Goal: Find specific page/section: Find specific page/section

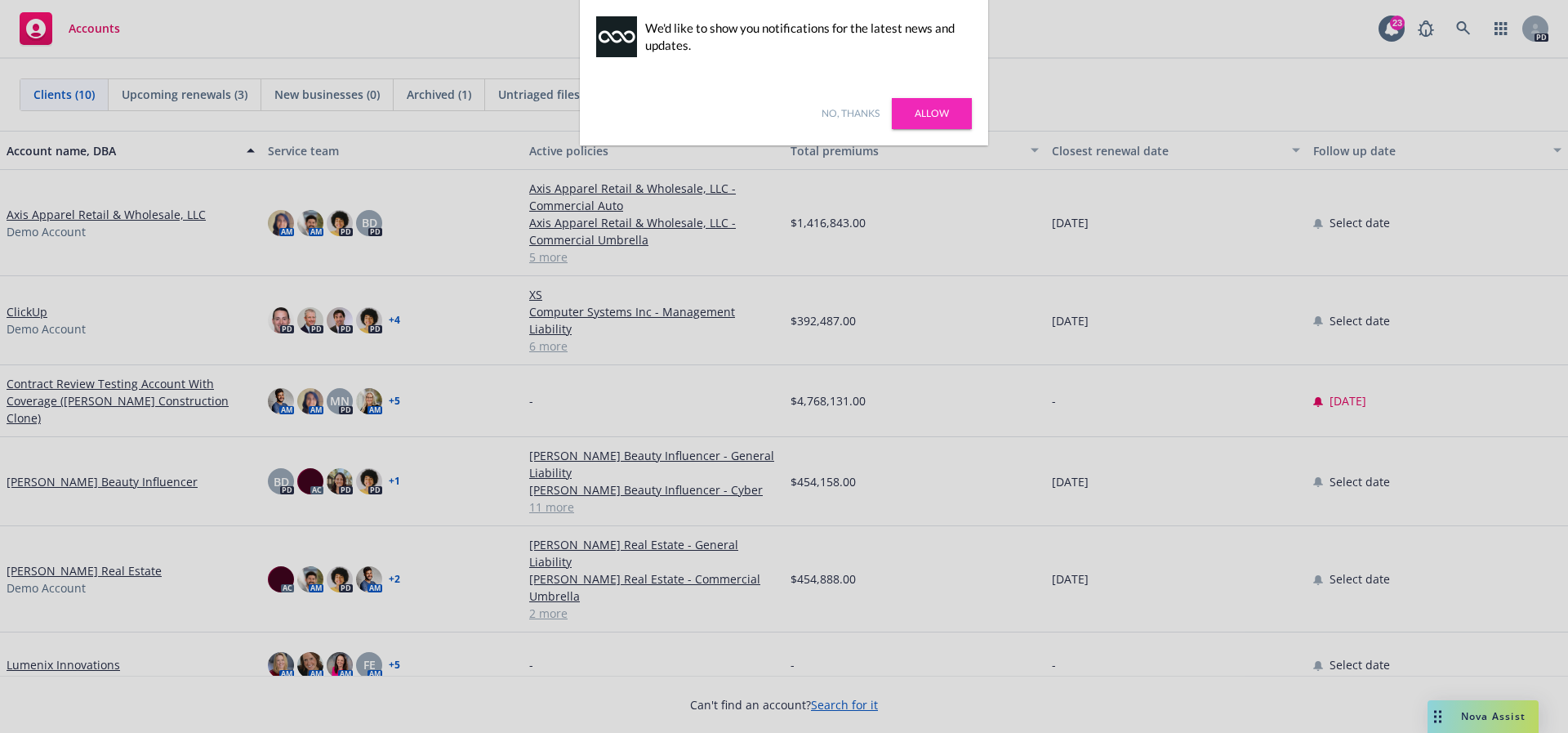
click at [849, 117] on link "No, thanks" at bounding box center [850, 114] width 58 height 15
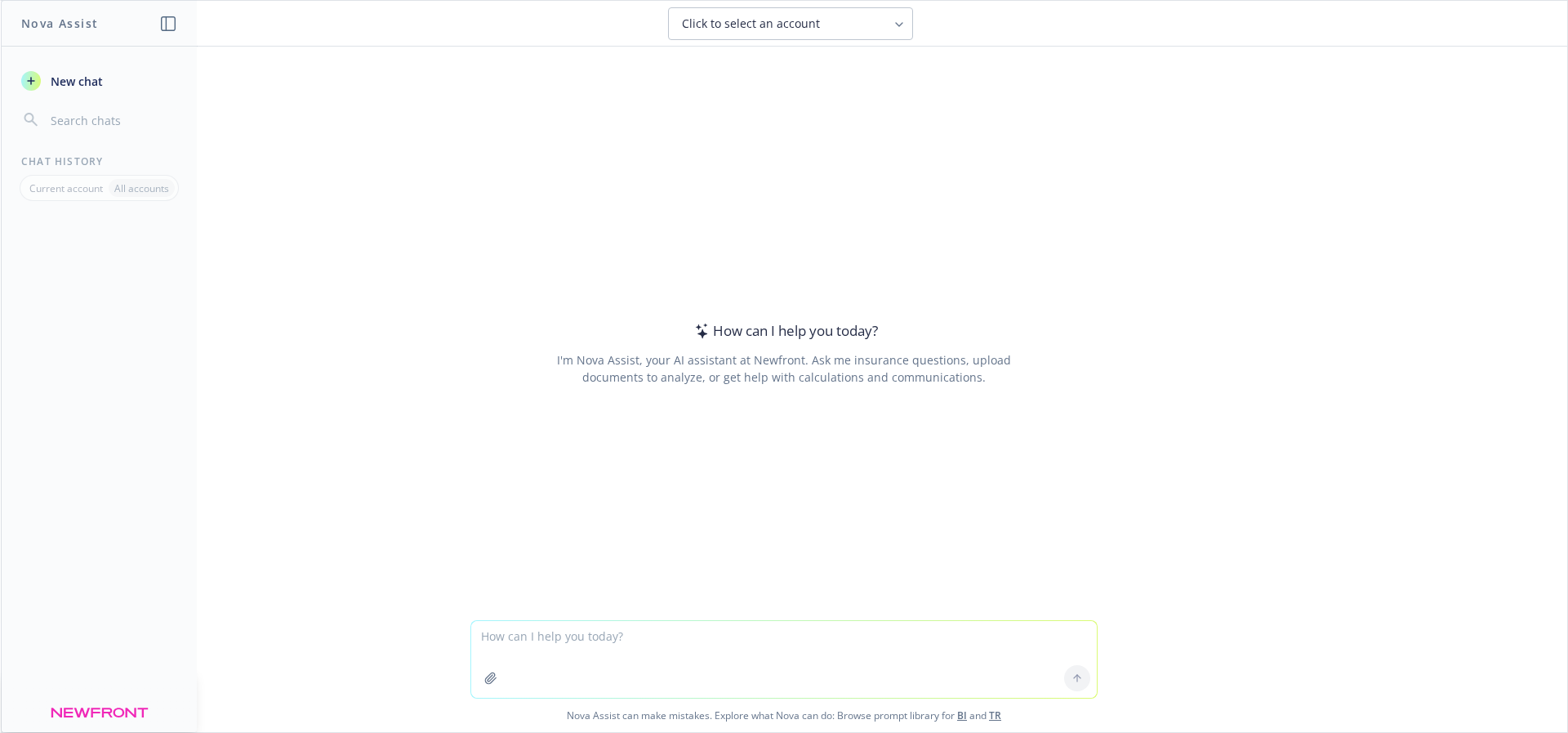
click at [730, 13] on button "Click to select an account" at bounding box center [791, 23] width 245 height 33
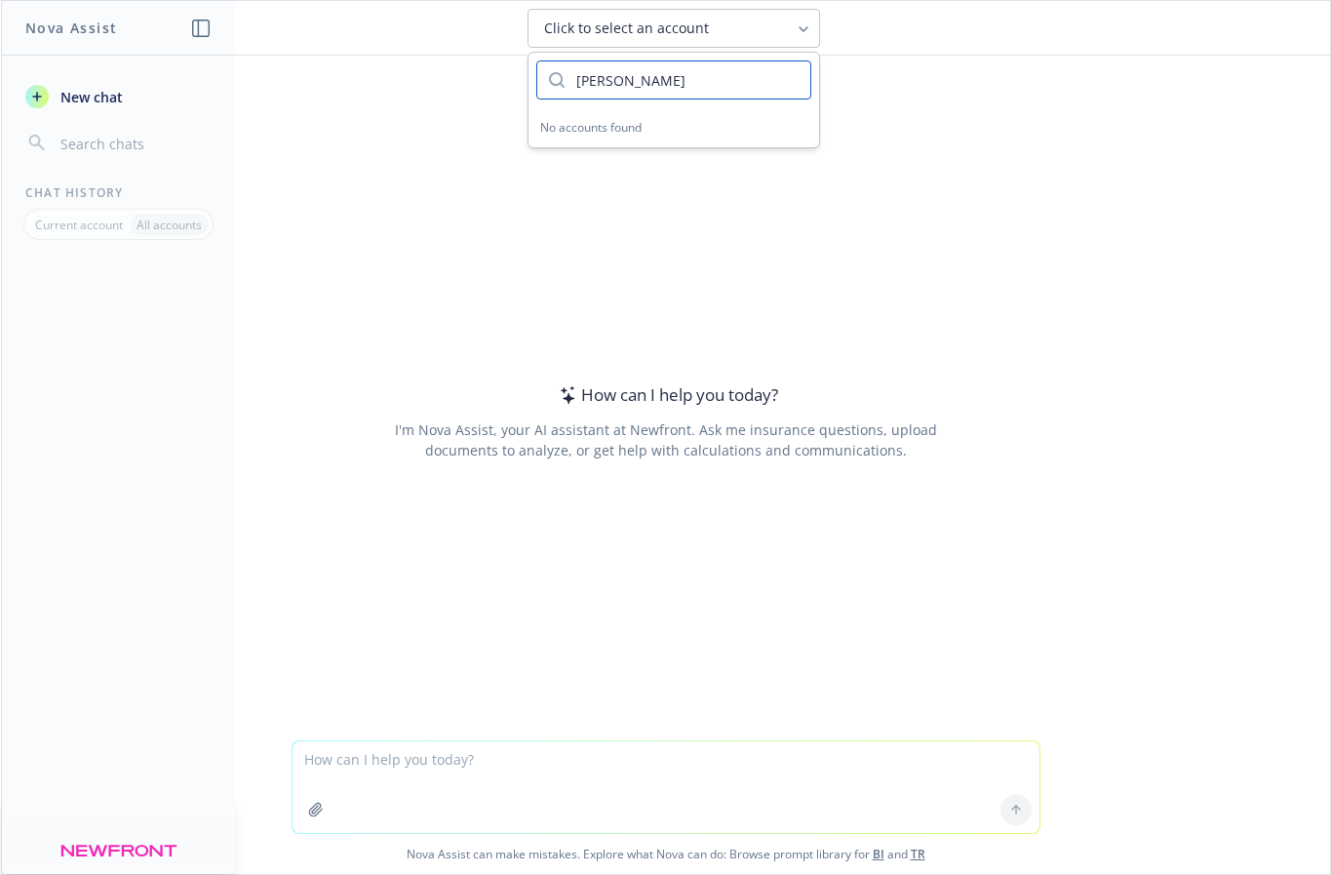
click at [736, 72] on input "camin" at bounding box center [688, 79] width 246 height 37
click at [631, 88] on input "caminar" at bounding box center [688, 79] width 246 height 37
type input "caminar"
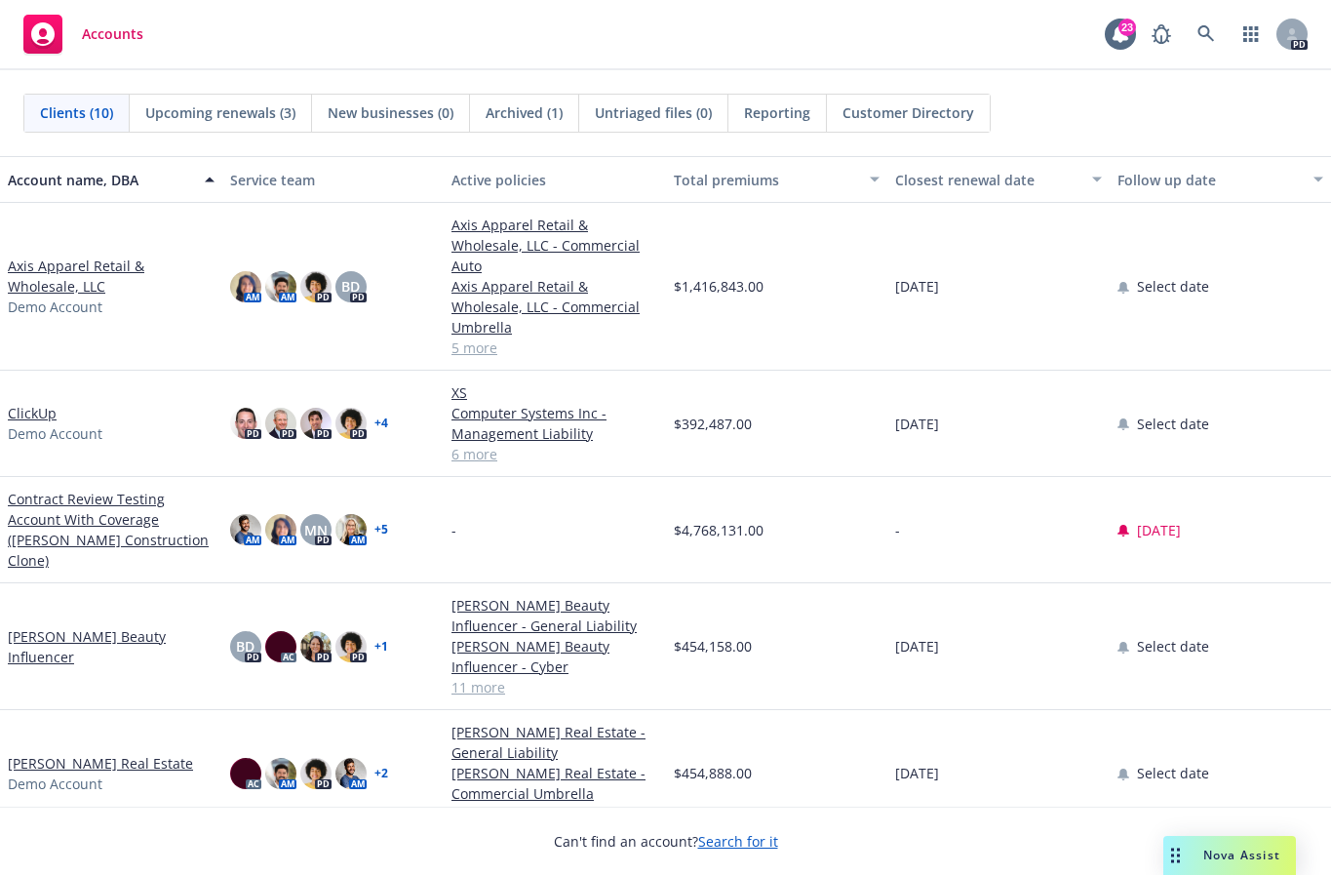
click at [1209, 866] on div "Nova Assist" at bounding box center [1229, 855] width 133 height 39
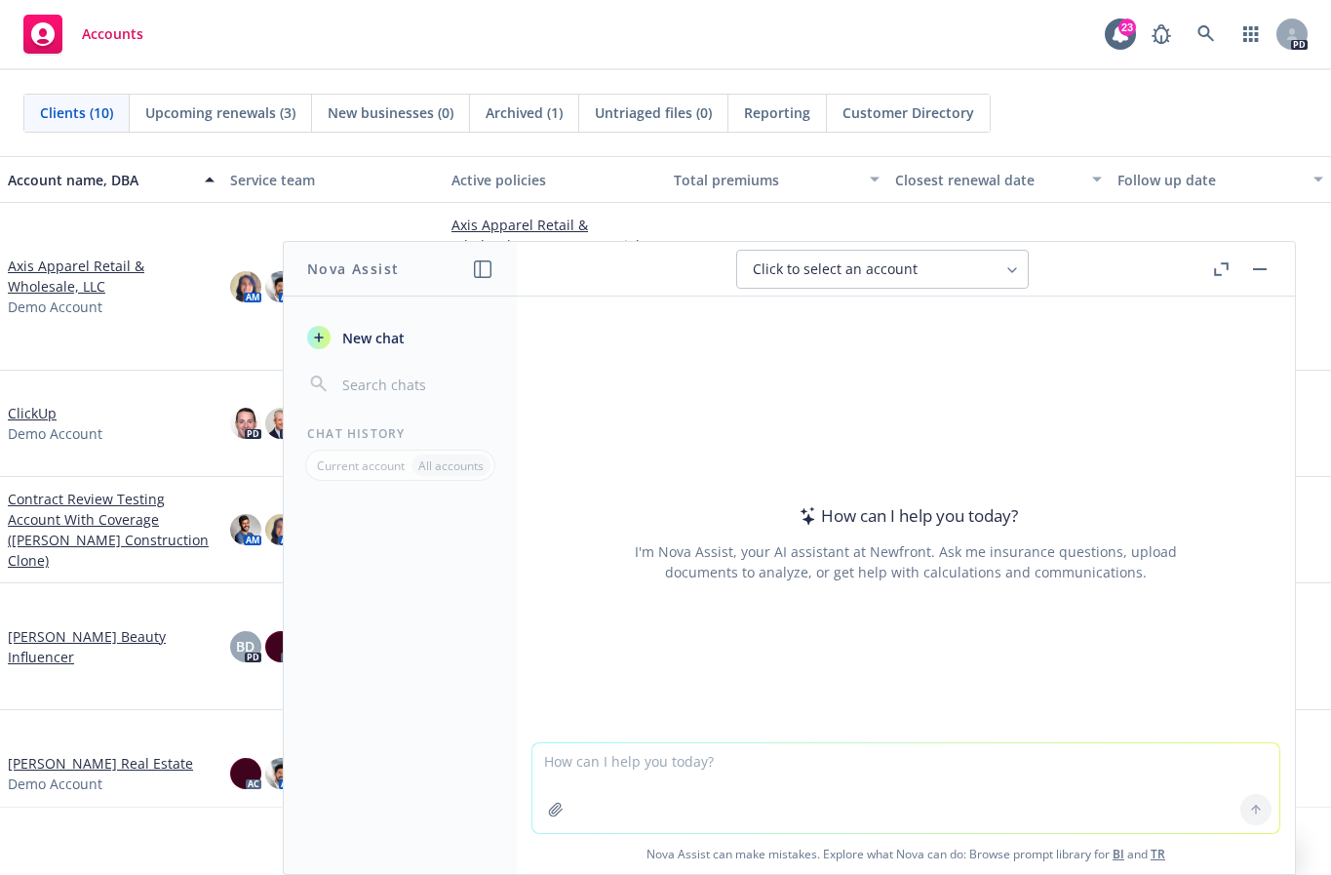
click at [949, 278] on button "Click to select an account" at bounding box center [882, 269] width 293 height 39
type input "clickup"
type input "CLickUp"
click at [45, 259] on link "Axis Apparel Retail & Wholesale, LLC" at bounding box center [111, 275] width 207 height 41
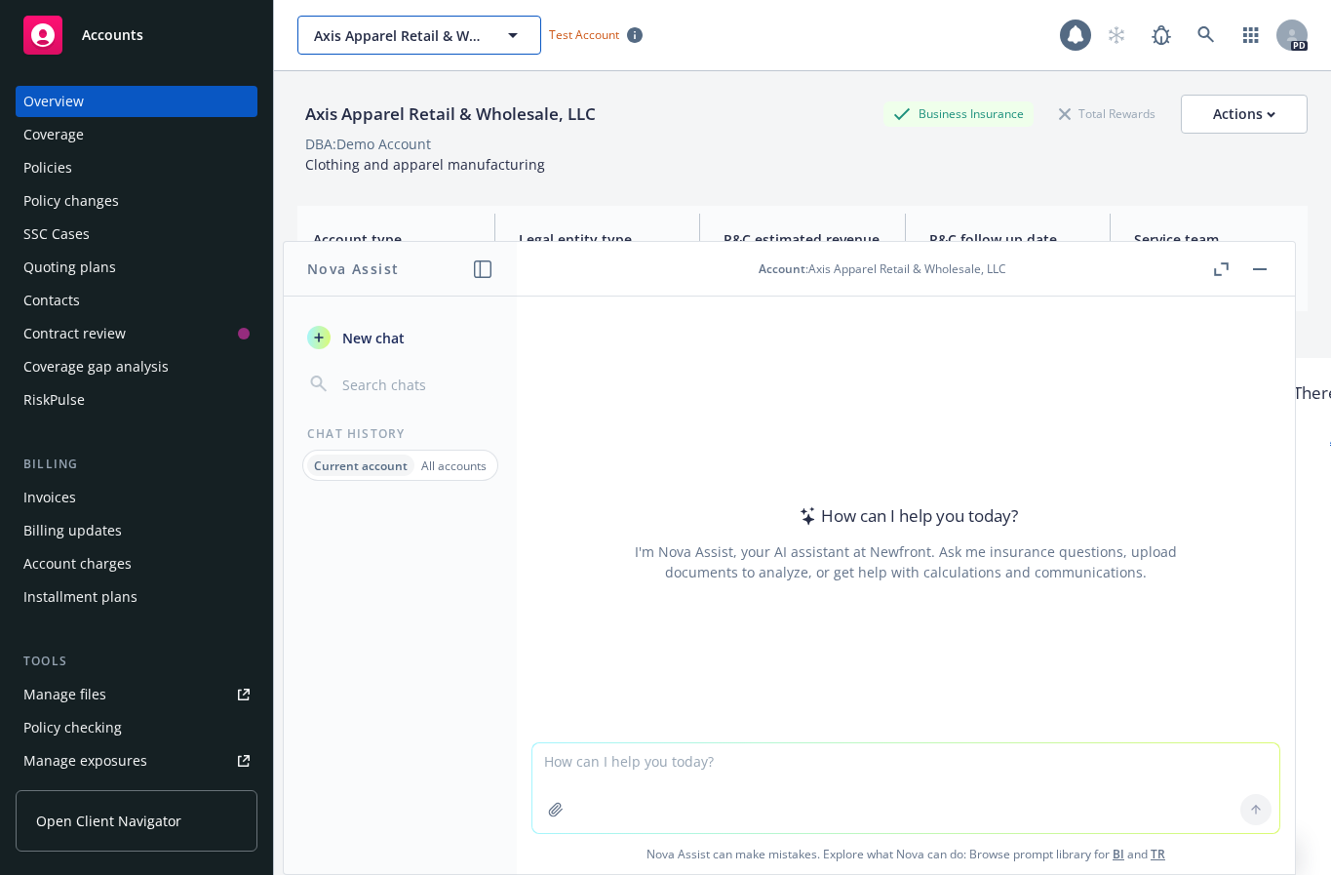
click at [377, 45] on button "Axis Apparel Retail & Wholesale, LLC" at bounding box center [419, 35] width 244 height 39
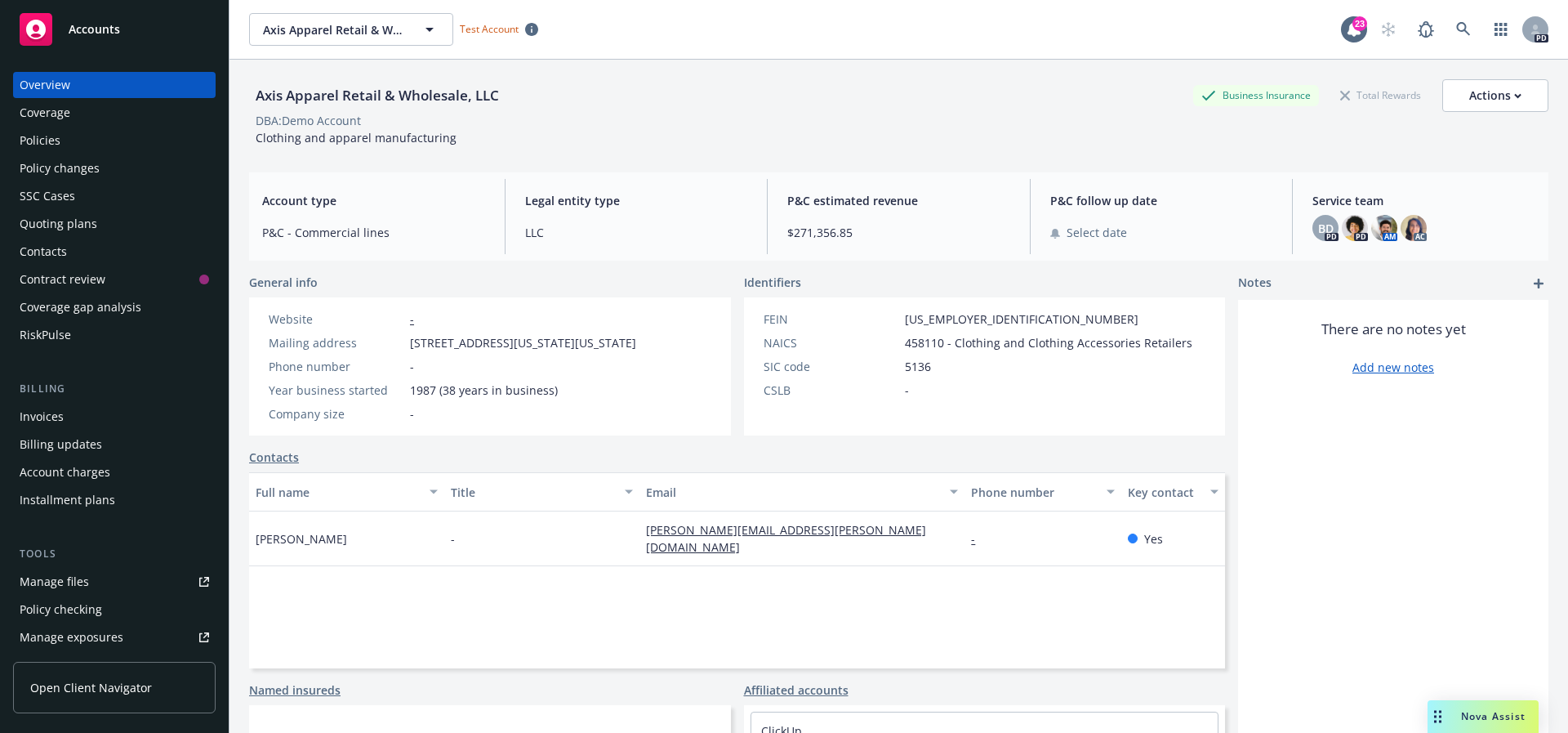
click at [988, 21] on div "Axis Apparel Retail & Wholesale, LLC Axis Apparel Retail & Wholesale, LLC Test …" at bounding box center [795, 29] width 1092 height 33
